Goal: Browse casually

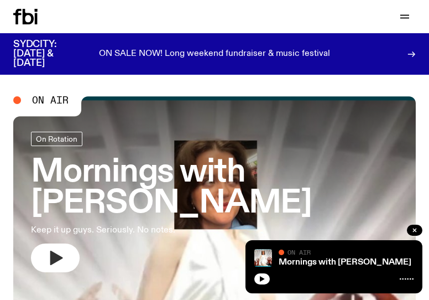
click at [45, 262] on button "button" at bounding box center [55, 257] width 49 height 29
click at [46, 258] on button "button" at bounding box center [55, 257] width 49 height 29
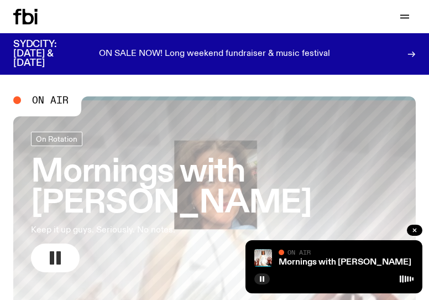
click at [61, 250] on icon "button" at bounding box center [55, 258] width 18 height 18
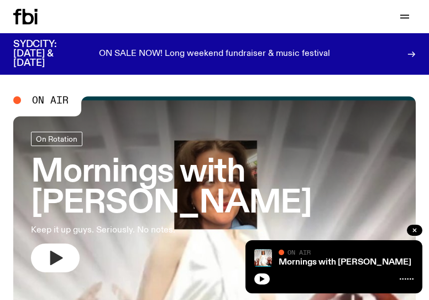
click at [48, 253] on icon "button" at bounding box center [55, 258] width 18 height 18
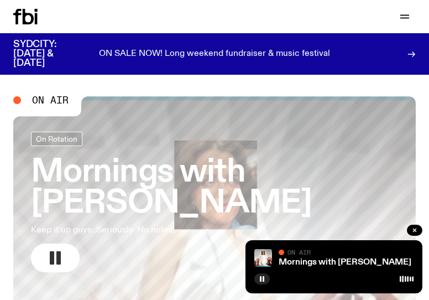
click at [62, 245] on button "button" at bounding box center [55, 257] width 49 height 29
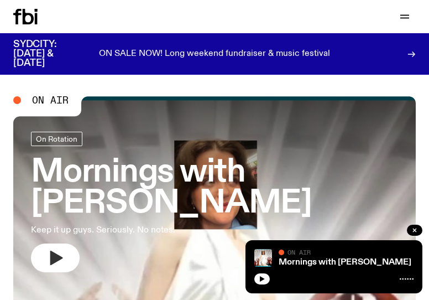
click at [51, 255] on icon "button" at bounding box center [56, 258] width 13 height 14
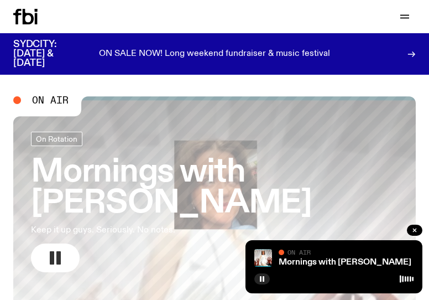
click at [61, 256] on icon "button" at bounding box center [55, 258] width 18 height 18
